Goal: Task Accomplishment & Management: Complete application form

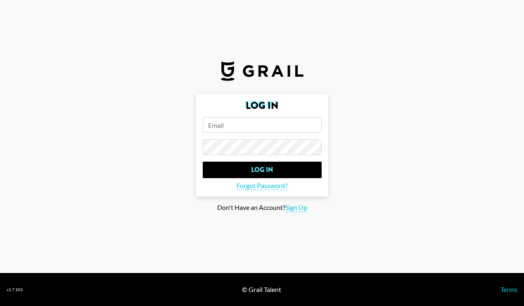
click at [224, 127] on input "email" at bounding box center [262, 125] width 119 height 16
click at [225, 125] on input "email" at bounding box center [262, 125] width 119 height 16
type input "[PERSON_NAME][EMAIL_ADDRESS][DOMAIN_NAME]"
click at [203, 162] on input "Log In" at bounding box center [262, 170] width 119 height 17
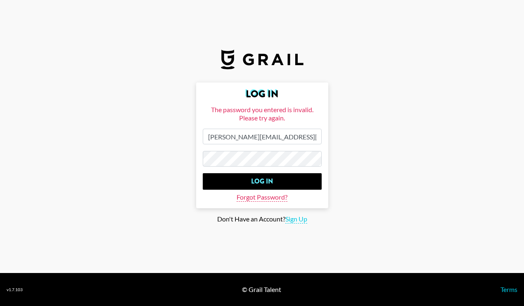
click at [272, 196] on span "Forgot Password?" at bounding box center [261, 197] width 51 height 9
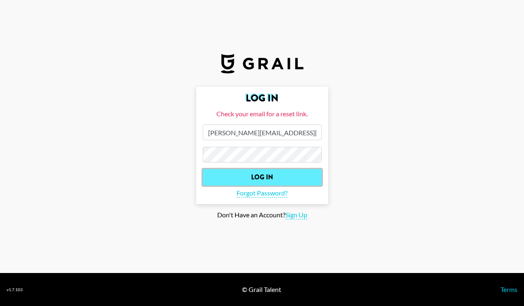
click at [265, 177] on input "Log In" at bounding box center [262, 177] width 119 height 17
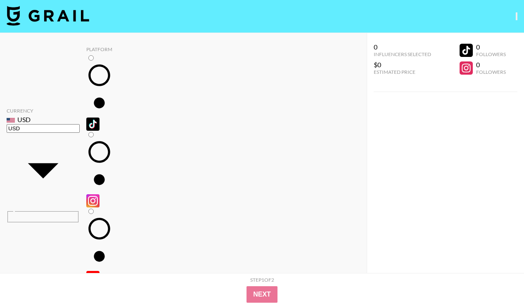
click at [88, 61] on input "radio" at bounding box center [90, 57] width 5 height 5
radio input "true"
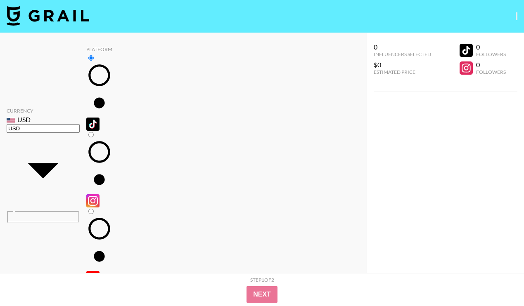
radio input "true"
radio input "false"
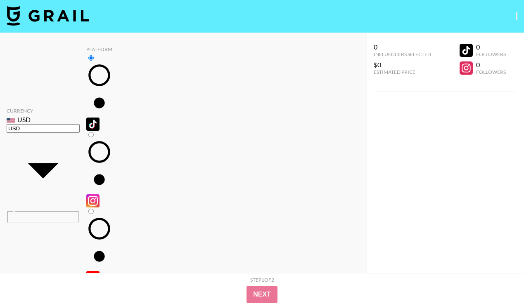
radio input "true"
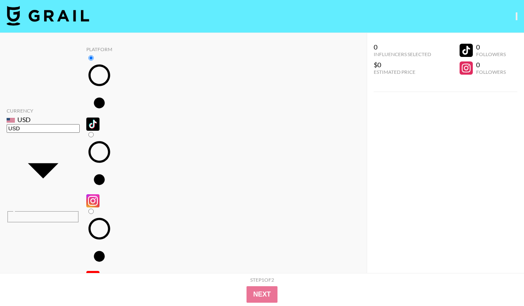
radio input "true"
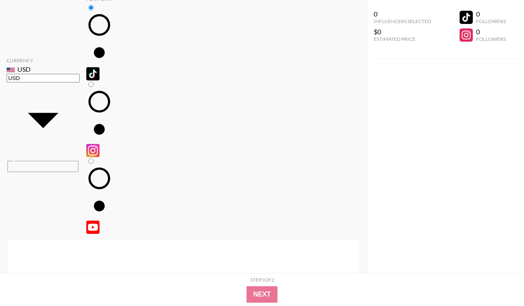
scroll to position [52, 0]
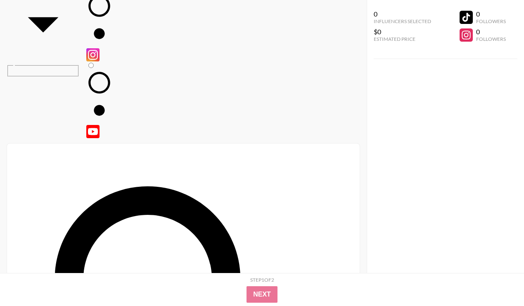
scroll to position [0, 0]
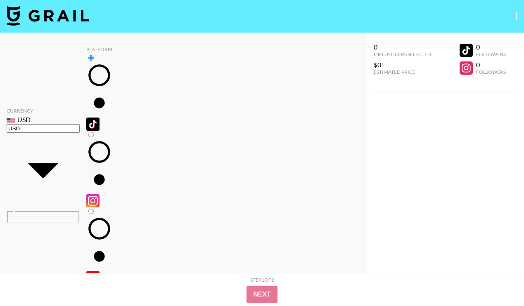
radio input "true"
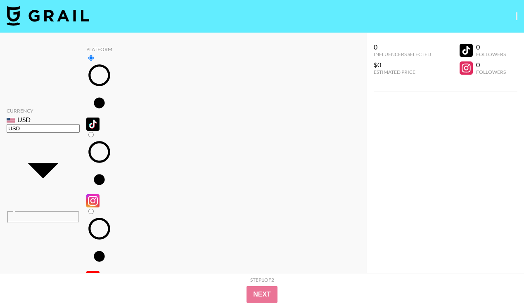
checkbox input "true"
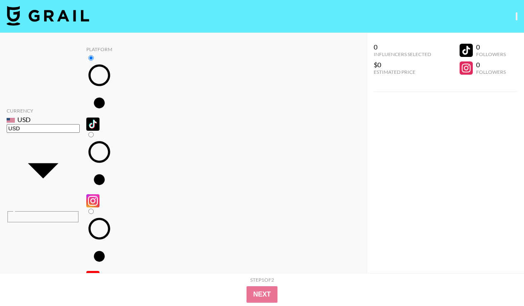
scroll to position [68, 0]
checkbox input "true"
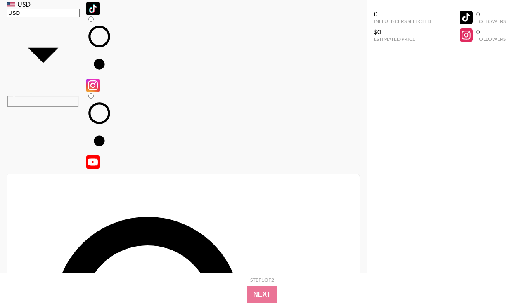
scroll to position [116, 0]
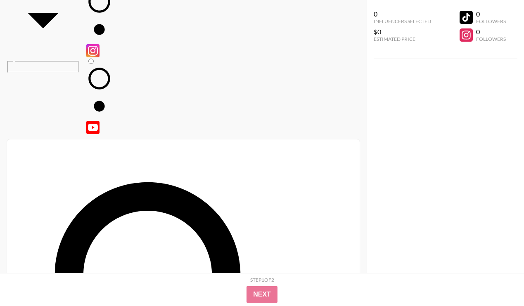
scroll to position [156, 0]
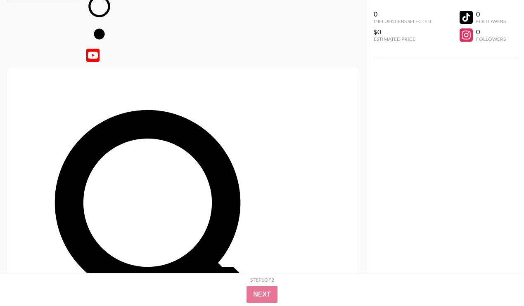
scroll to position [230, 0]
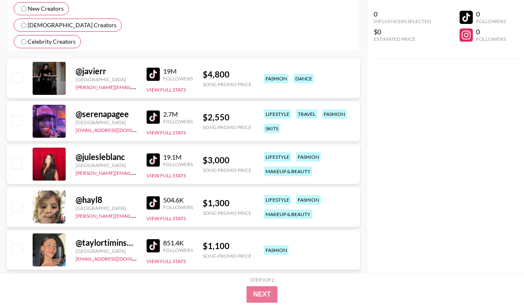
scroll to position [762, 0]
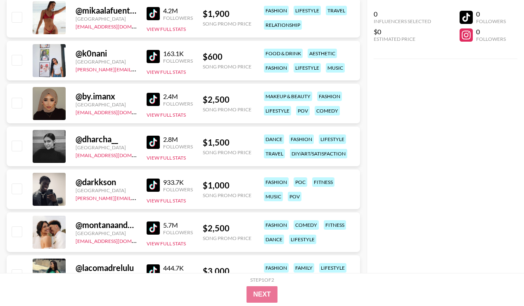
scroll to position [1038, 0]
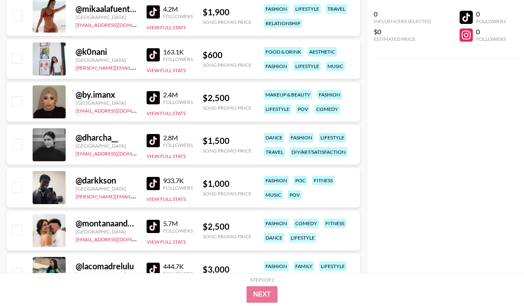
checkbox input "true"
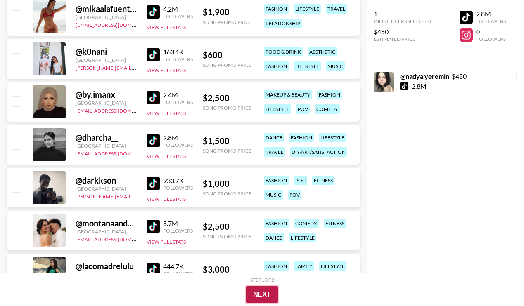
click at [257, 293] on button "Next" at bounding box center [262, 294] width 32 height 17
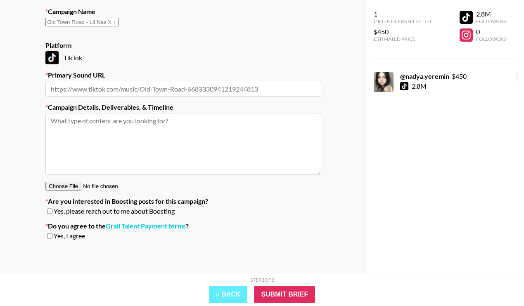
scroll to position [125, 0]
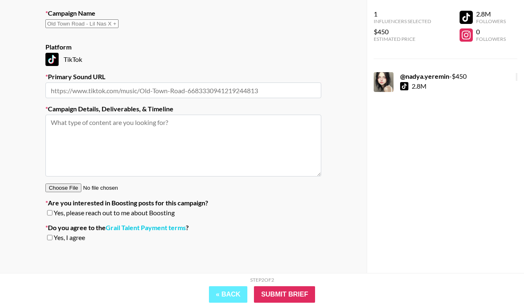
click at [181, 89] on input "text" at bounding box center [183, 91] width 276 height 16
paste input "[URL][DOMAIN_NAME]"
type input "[URL][DOMAIN_NAME]"
click at [111, 142] on textarea at bounding box center [183, 146] width 276 height 62
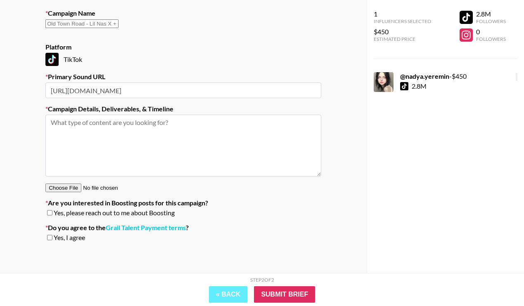
scroll to position [0, 0]
click at [53, 235] on div "Yes, I agree" at bounding box center [183, 238] width 276 height 8
click at [48, 236] on input "checkbox" at bounding box center [49, 238] width 5 height 6
checkbox input "true"
click at [140, 165] on textarea at bounding box center [183, 146] width 276 height 62
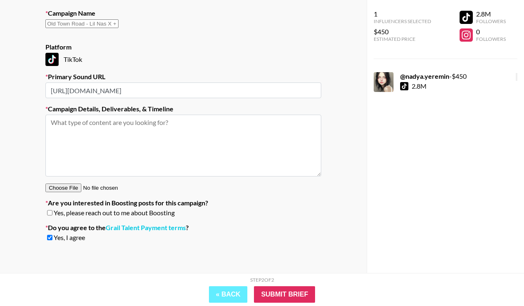
click at [105, 165] on textarea at bounding box center [183, 146] width 276 height 62
type textarea "D"
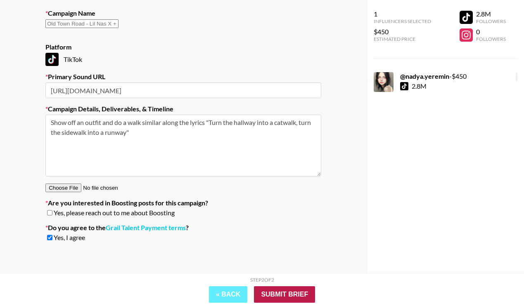
type textarea "Show off an outfit and do a walk similar along the lyrics "Turn the hallway int…"
click at [292, 288] on input "Submit Brief" at bounding box center [284, 294] width 61 height 17
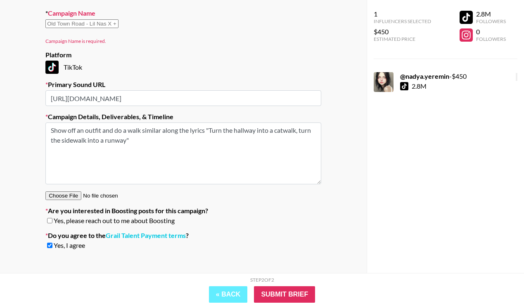
click at [118, 27] on input "text" at bounding box center [81, 23] width 73 height 9
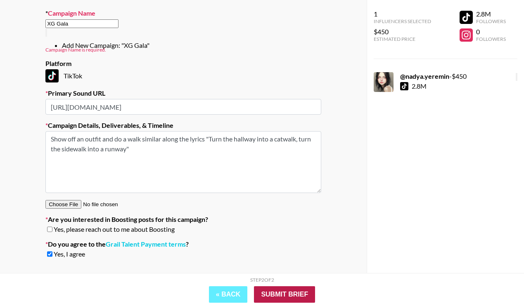
type input "XG Gala"
click at [293, 295] on input "Submit Brief" at bounding box center [284, 294] width 61 height 17
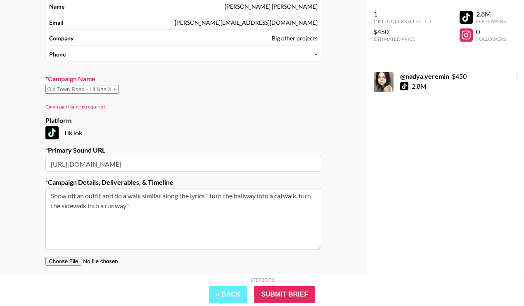
scroll to position [11, 0]
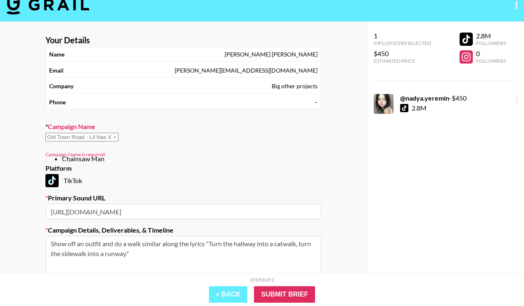
click at [118, 142] on input "text" at bounding box center [81, 137] width 73 height 9
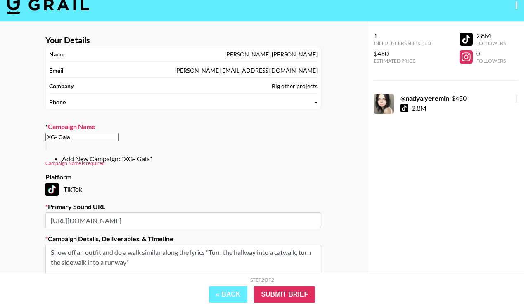
type input "XG- Gala"
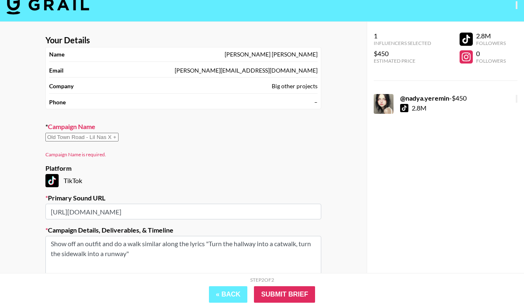
click at [338, 193] on div "Your Details Name [PERSON_NAME] Email [PERSON_NAME][EMAIL_ADDRESS][DOMAIN_NAME]…" at bounding box center [183, 209] width 366 height 374
click at [118, 139] on input "text" at bounding box center [81, 137] width 73 height 9
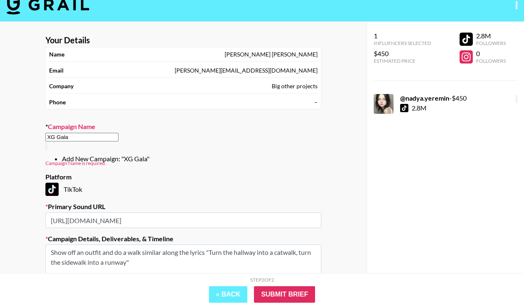
click at [123, 155] on li "Add New Campaign: "XG Gala"" at bounding box center [191, 159] width 259 height 8
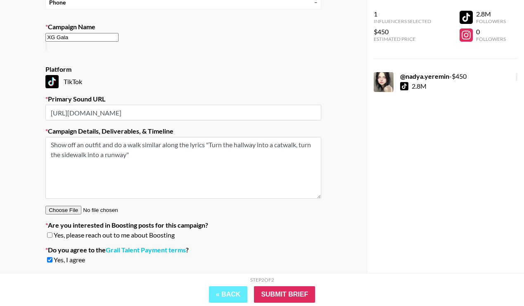
scroll to position [125, 0]
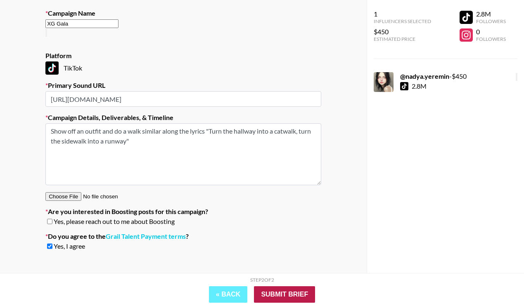
type input "XG Gala"
click at [289, 293] on input "Submit Brief" at bounding box center [284, 294] width 61 height 17
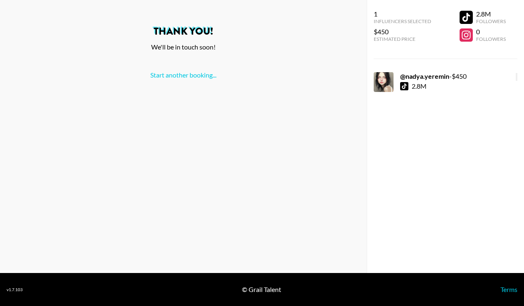
scroll to position [0, 0]
